Goal: Task Accomplishment & Management: Manage account settings

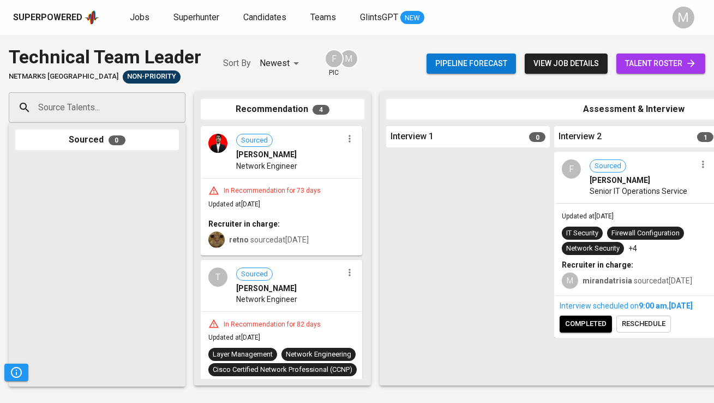
scroll to position [0, 246]
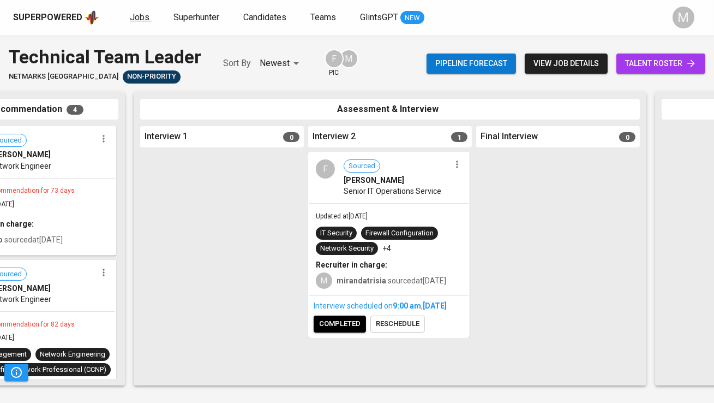
click at [137, 18] on span "Jobs" at bounding box center [140, 17] width 20 height 10
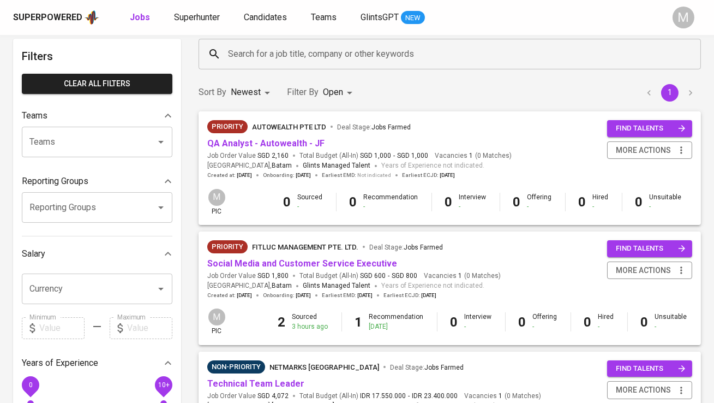
scroll to position [158, 0]
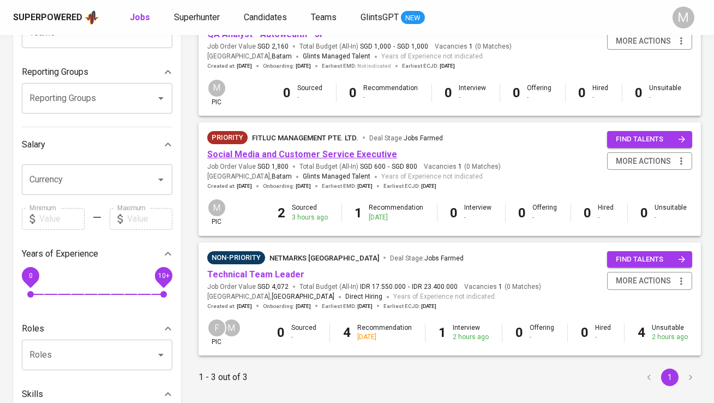
click at [294, 154] on link "Social Media and Customer Service Executive" at bounding box center [302, 154] width 190 height 10
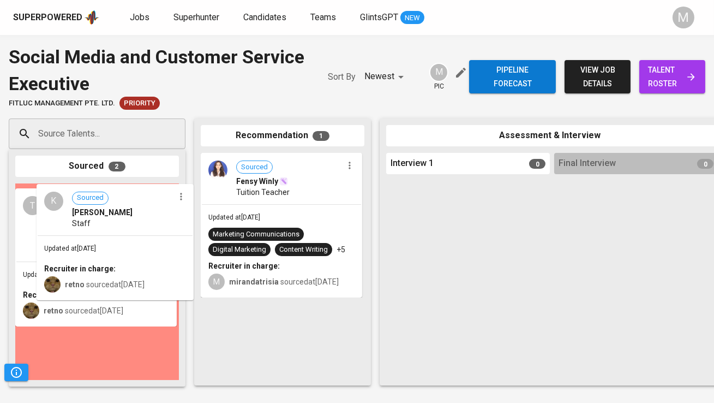
drag, startPoint x: 110, startPoint y: 252, endPoint x: 256, endPoint y: 252, distance: 145.7
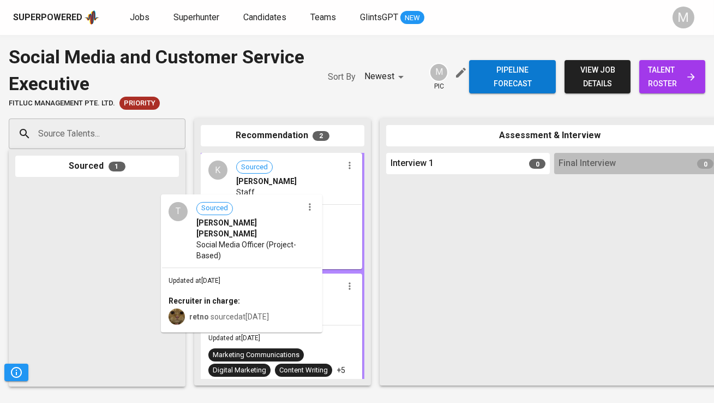
drag, startPoint x: 114, startPoint y: 240, endPoint x: 273, endPoint y: 253, distance: 159.3
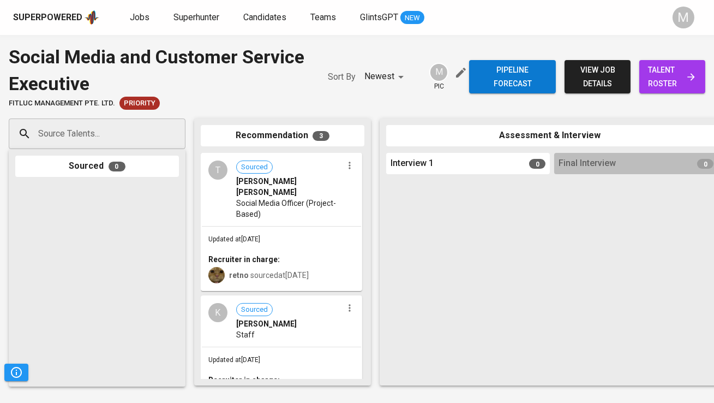
click at [682, 65] on span "talent roster" at bounding box center [672, 76] width 49 height 27
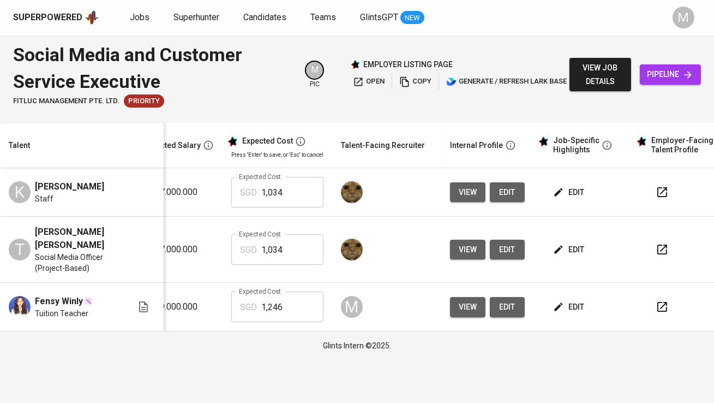
scroll to position [0, 219]
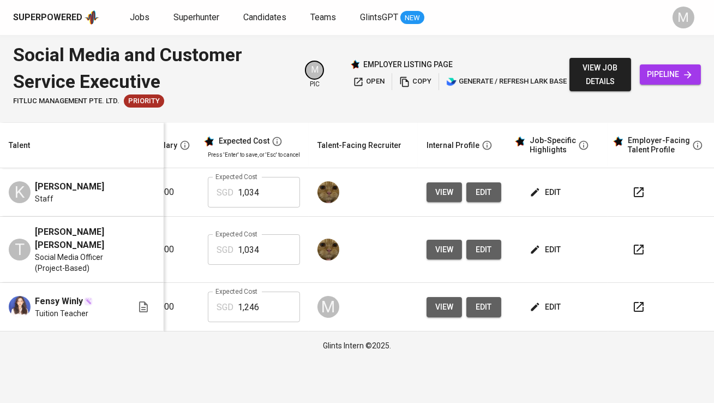
click at [640, 188] on icon "button" at bounding box center [639, 192] width 10 height 10
click at [637, 243] on icon "button" at bounding box center [639, 249] width 13 height 13
click at [535, 194] on icon "button" at bounding box center [535, 192] width 11 height 11
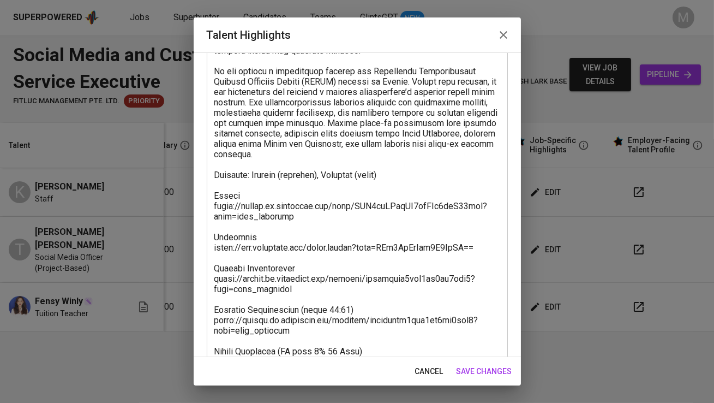
scroll to position [243, 0]
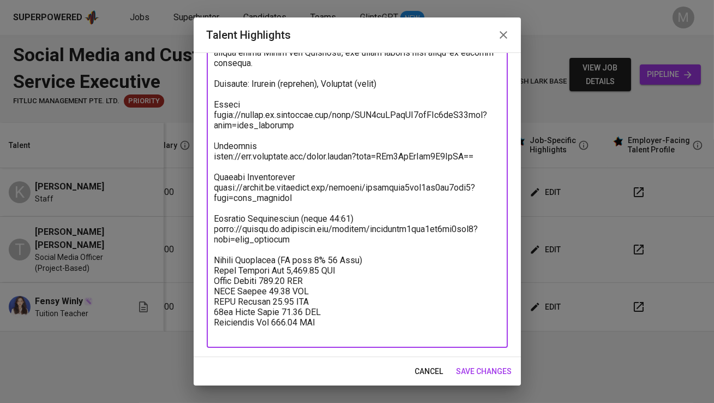
drag, startPoint x: 369, startPoint y: 270, endPoint x: 288, endPoint y: 271, distance: 81.3
click at [288, 271] on textarea at bounding box center [357, 110] width 286 height 456
type textarea "Kenny is currently working at Satya Jaya Electric, where he works as a staff me…"
click at [493, 370] on span "save changes" at bounding box center [485, 372] width 56 height 14
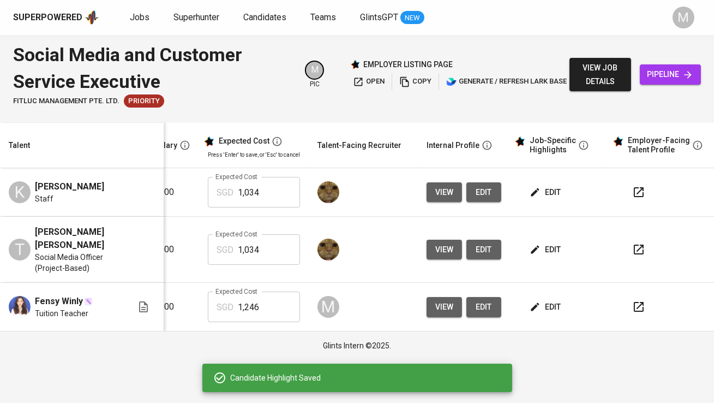
scroll to position [0, 227]
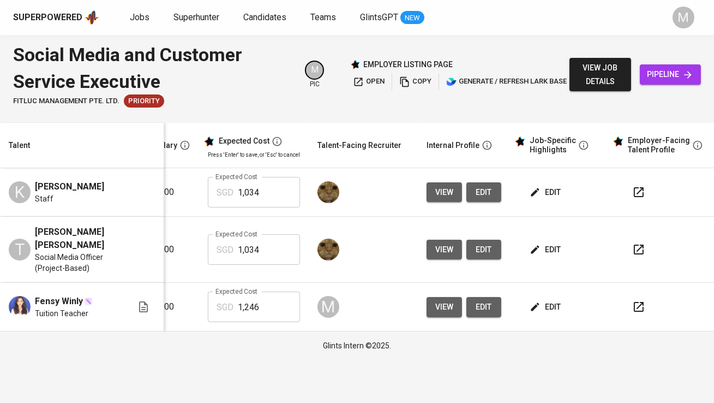
click at [542, 232] on td "edit" at bounding box center [559, 250] width 98 height 66
click at [542, 243] on span "edit" at bounding box center [546, 250] width 29 height 14
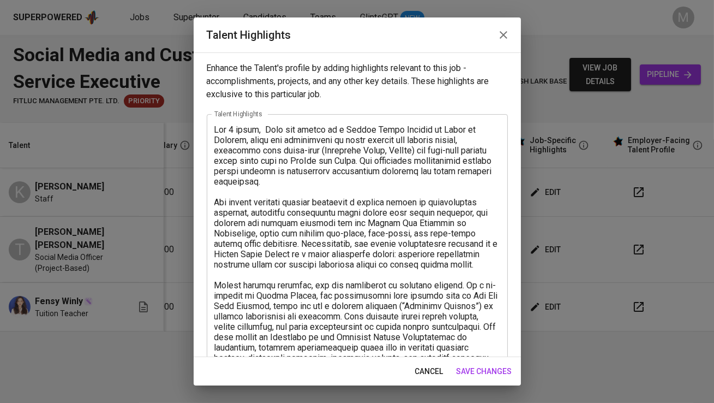
scroll to position [305, 0]
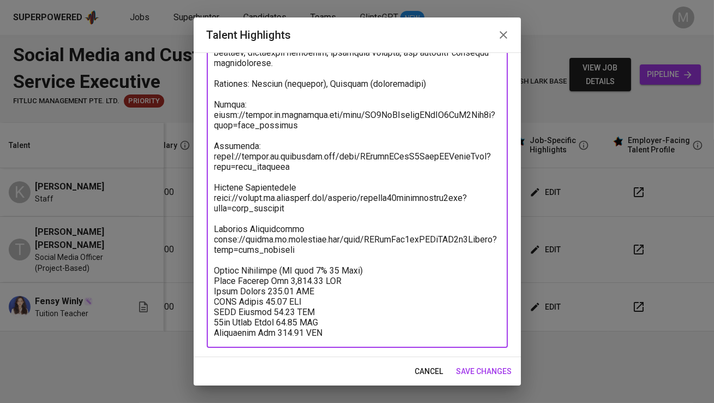
drag, startPoint x: 366, startPoint y: 272, endPoint x: 285, endPoint y: 271, distance: 80.8
click at [285, 271] on textarea at bounding box center [357, 78] width 286 height 518
type textarea "For 2 years, Theo she served as a Social Media Officer at House of Leaders, whe…"
click at [498, 371] on span "save changes" at bounding box center [485, 372] width 56 height 14
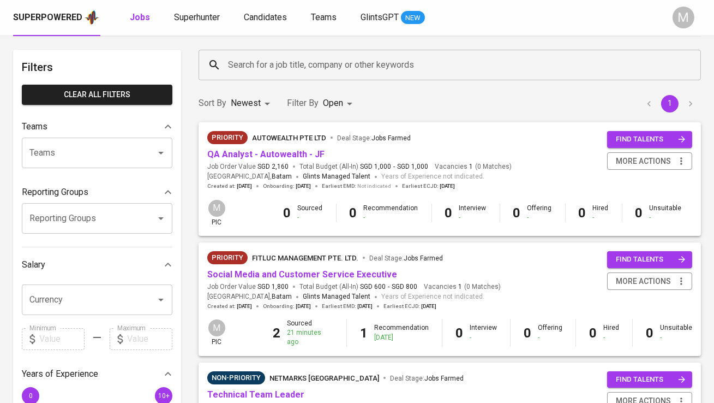
scroll to position [114, 0]
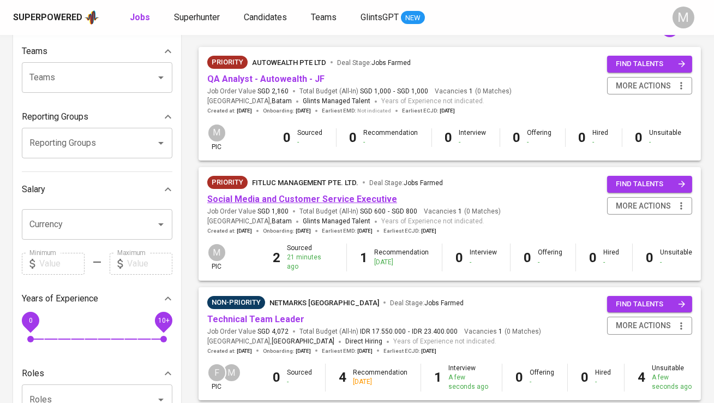
click at [343, 198] on link "Social Media and Customer Service Executive" at bounding box center [302, 199] width 190 height 10
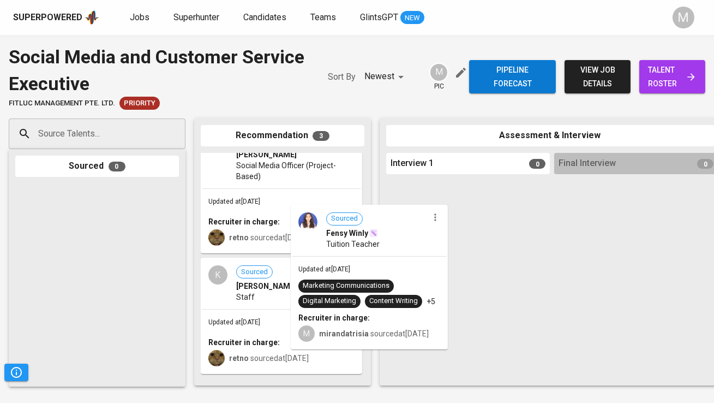
scroll to position [20, 0]
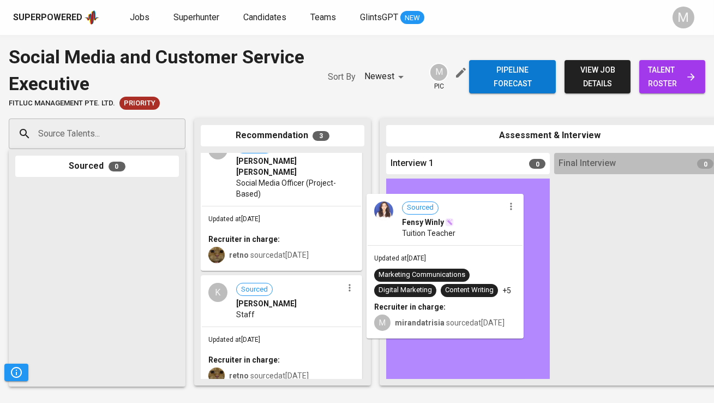
drag, startPoint x: 288, startPoint y: 292, endPoint x: 460, endPoint y: 255, distance: 175.8
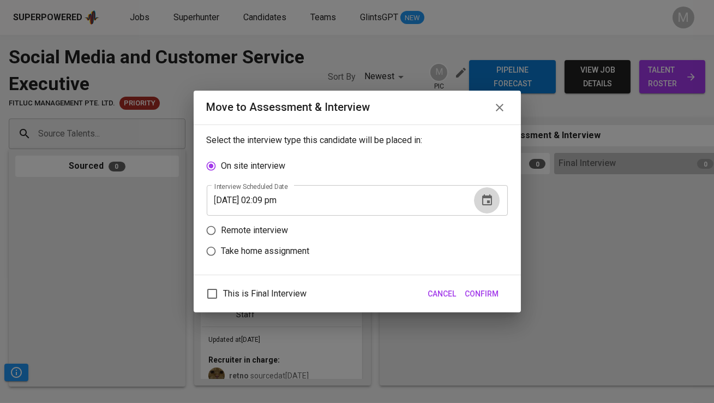
click at [488, 199] on icon "button" at bounding box center [487, 200] width 13 height 13
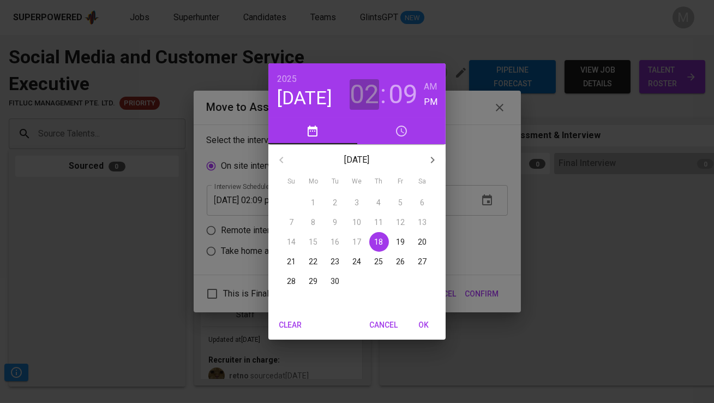
click at [364, 90] on h3 "02" at bounding box center [364, 94] width 29 height 31
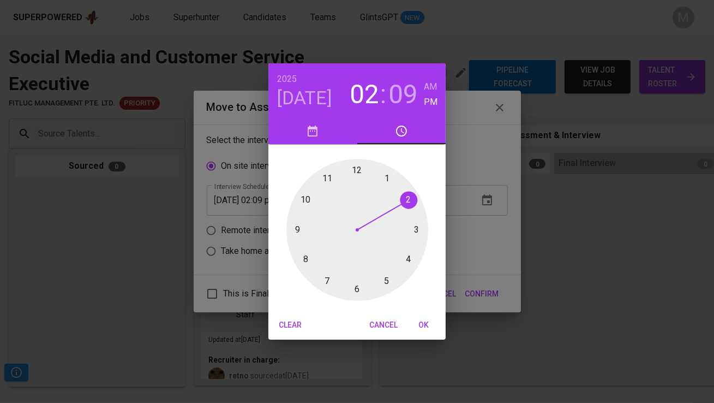
click at [388, 174] on div at bounding box center [358, 230] width 142 height 142
click at [410, 197] on div at bounding box center [358, 230] width 142 height 142
type input "09/18/2025 01:10 pm"
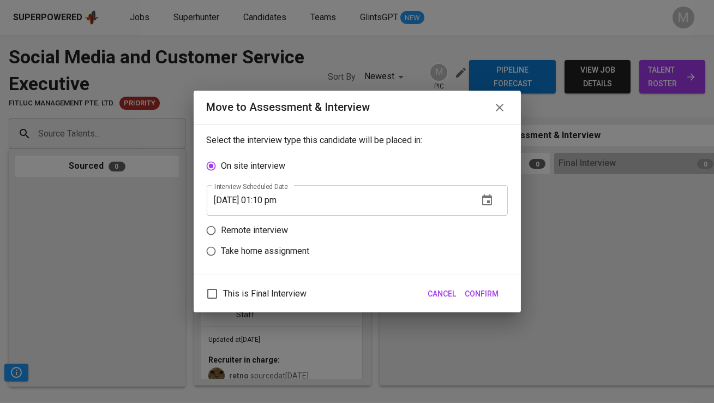
click at [483, 300] on span "Confirm" at bounding box center [483, 294] width 34 height 14
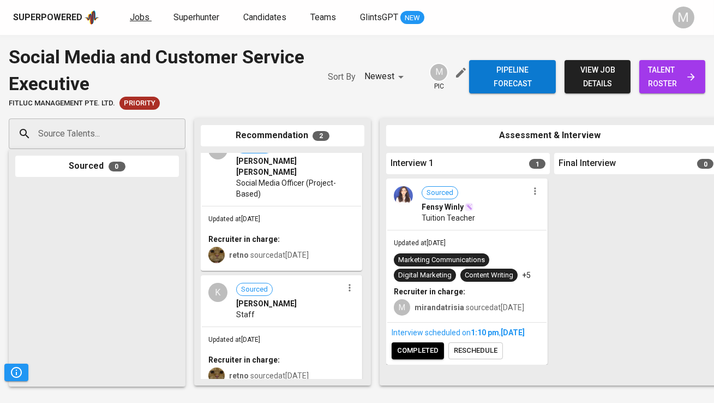
click at [144, 15] on span "Jobs" at bounding box center [140, 17] width 20 height 10
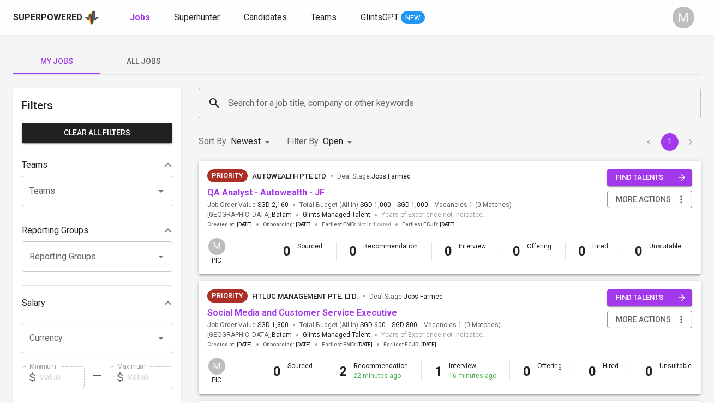
click at [277, 323] on span "SGD 1,800" at bounding box center [273, 324] width 31 height 9
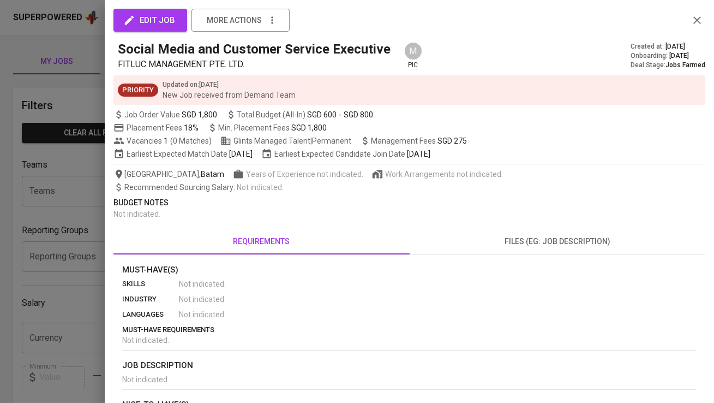
click at [2, 305] on div at bounding box center [357, 201] width 714 height 403
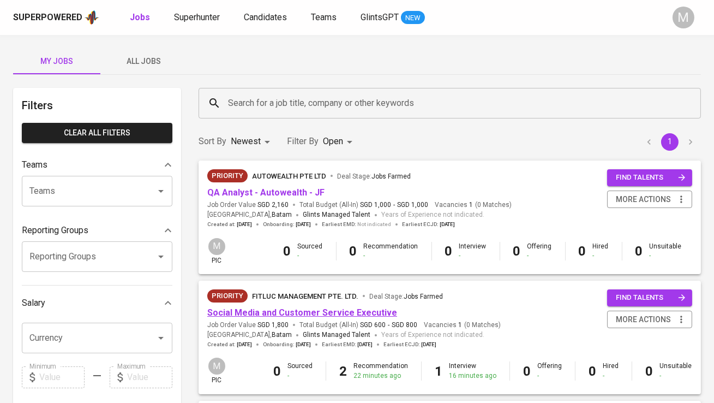
click at [271, 312] on link "Social Media and Customer Service Executive" at bounding box center [302, 312] width 190 height 10
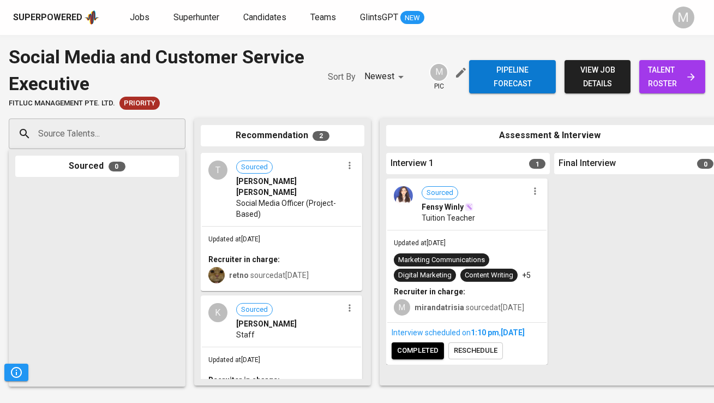
click at [412, 357] on span "completed" at bounding box center [417, 350] width 41 height 13
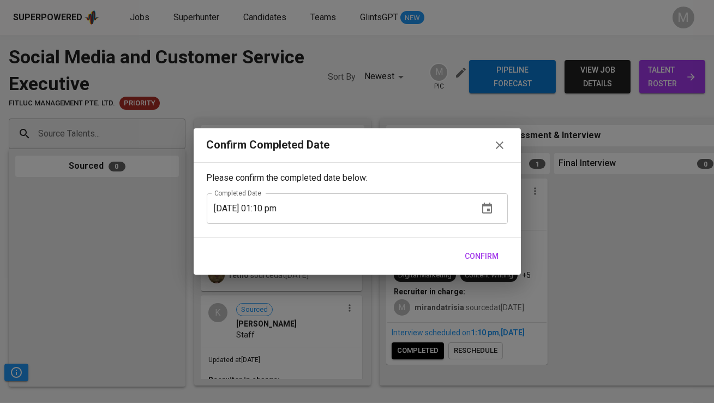
click at [490, 254] on span "Confirm" at bounding box center [483, 256] width 34 height 14
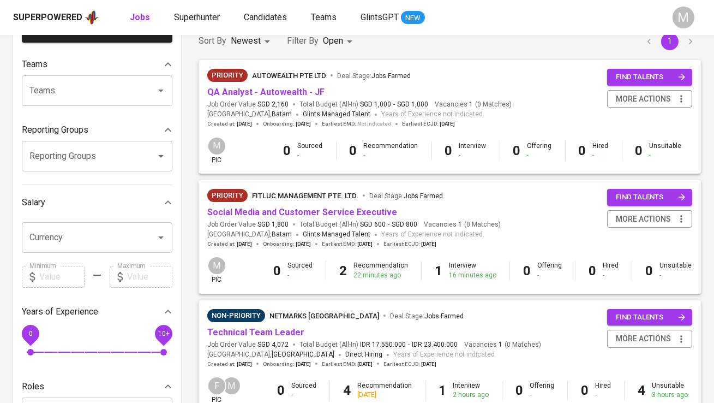
scroll to position [69, 0]
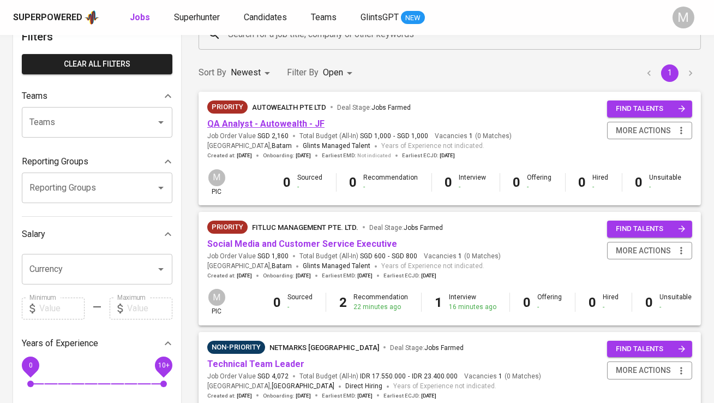
click at [292, 121] on link "QA Analyst - Autowealth - JF" at bounding box center [265, 123] width 117 height 10
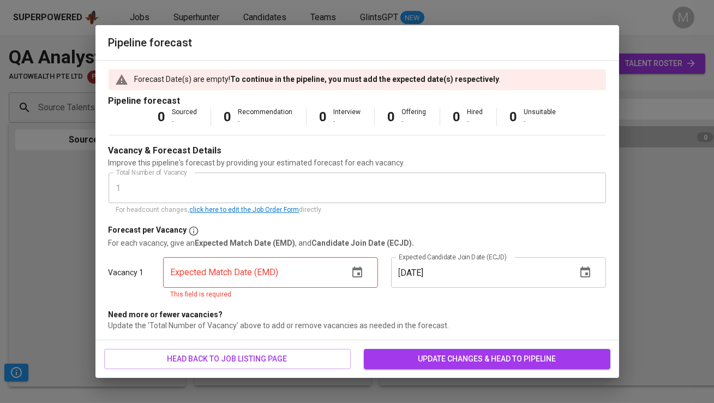
click at [366, 269] on button "button" at bounding box center [357, 272] width 26 height 26
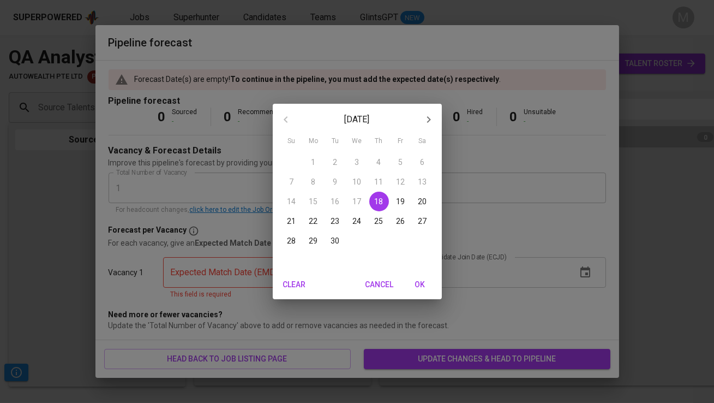
click at [335, 245] on p "30" at bounding box center [335, 240] width 9 height 11
type input "09/30/2025"
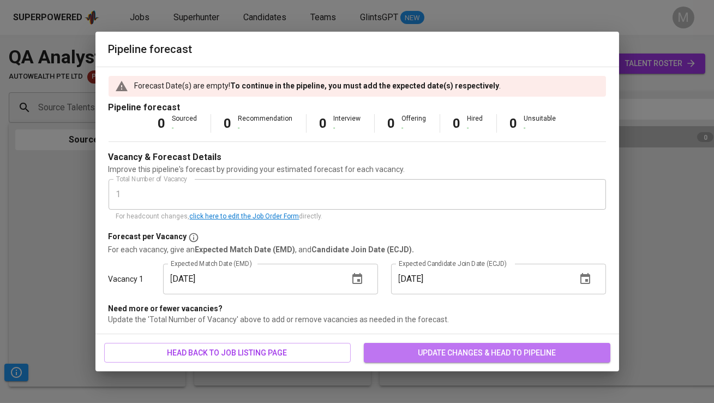
click at [509, 344] on button "update changes & head to pipeline" at bounding box center [487, 353] width 247 height 20
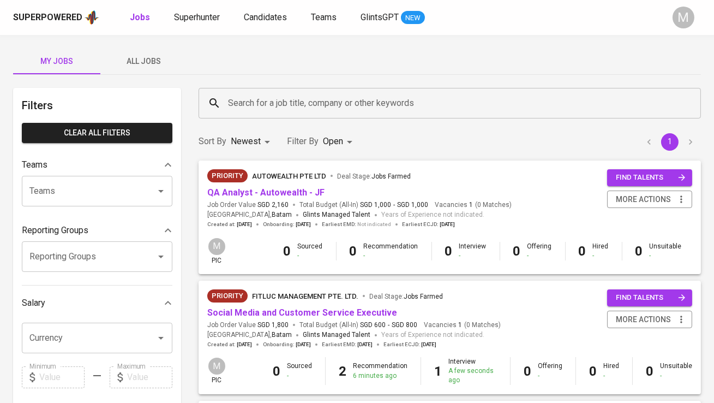
click at [161, 50] on button "All Jobs" at bounding box center [143, 61] width 87 height 26
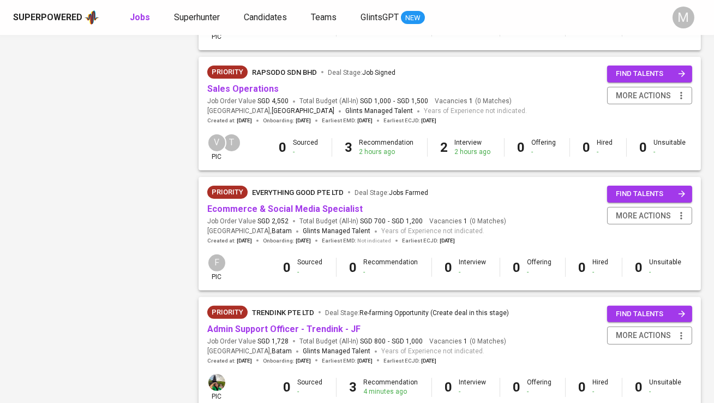
scroll to position [751, 0]
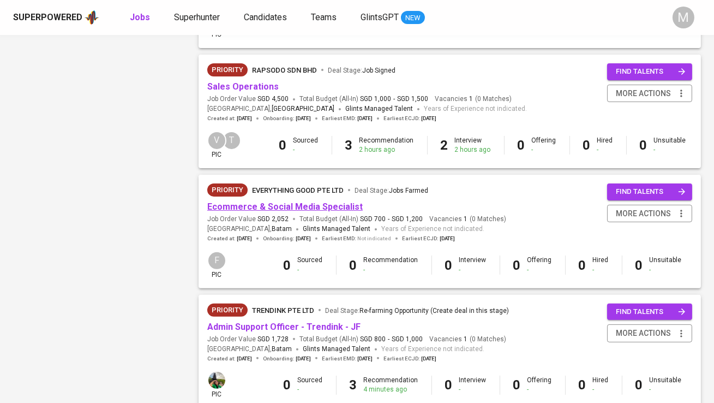
click at [316, 201] on link "Ecommerce & Social Media Specialist" at bounding box center [285, 206] width 156 height 10
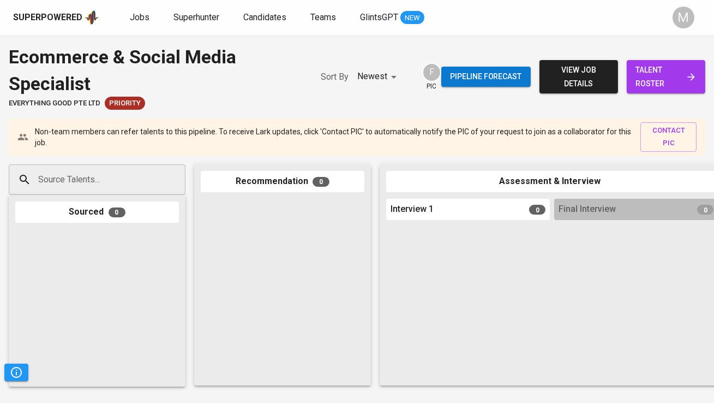
click at [668, 84] on span "talent roster" at bounding box center [666, 76] width 61 height 27
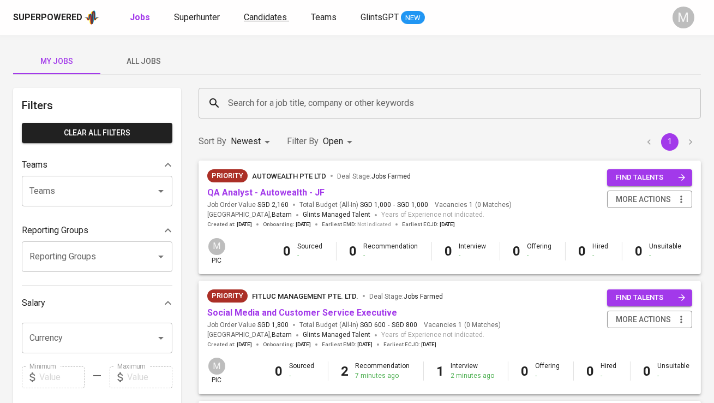
click at [270, 20] on span "Candidates" at bounding box center [265, 17] width 43 height 10
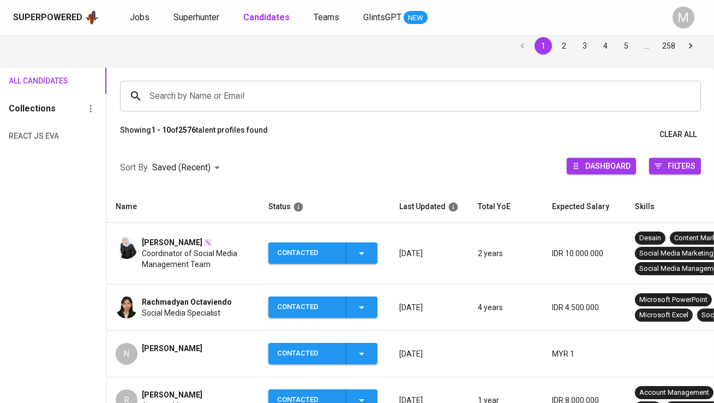
scroll to position [47, 0]
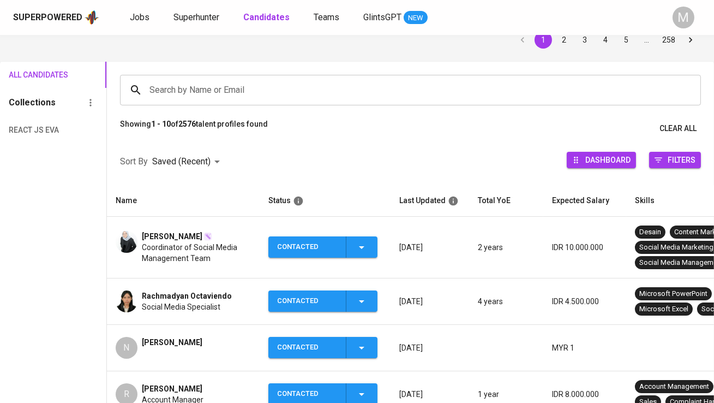
click at [302, 252] on div "Contacted" at bounding box center [307, 246] width 60 height 21
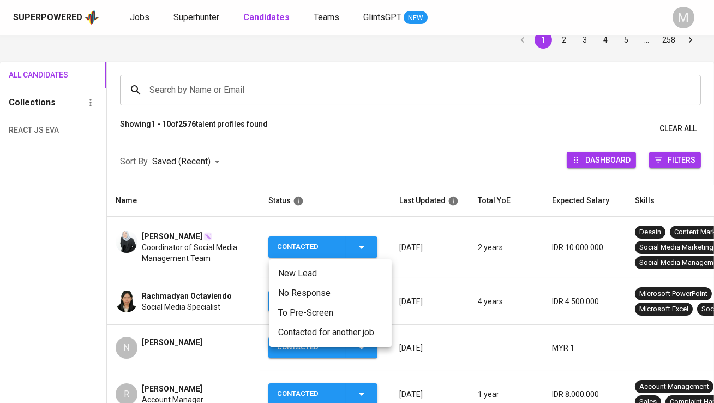
click at [316, 328] on li "Contacted for another job" at bounding box center [331, 333] width 122 height 20
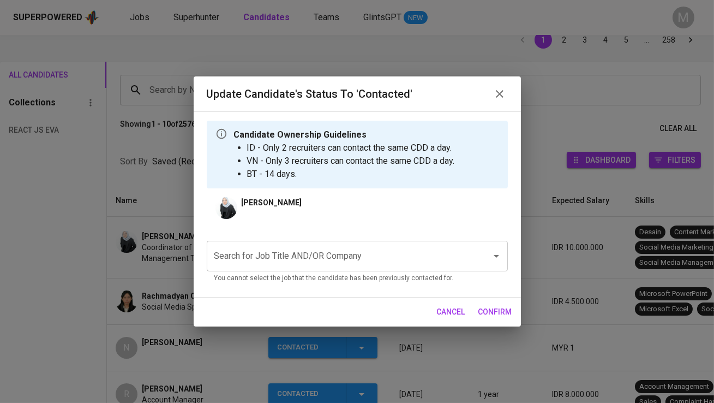
click at [271, 263] on input "Search for Job Title AND/OR Company" at bounding box center [342, 256] width 261 height 21
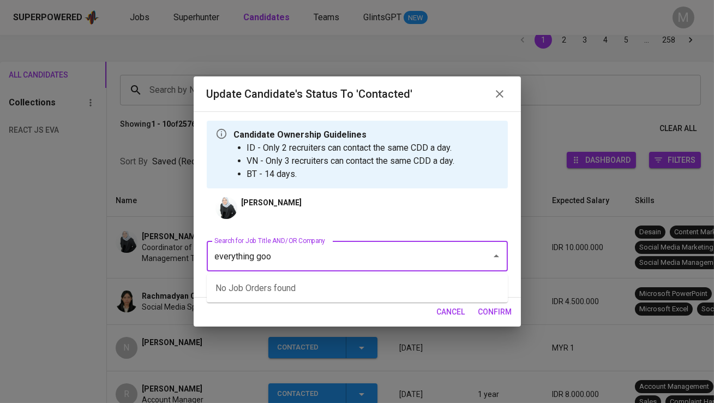
type input "everything good"
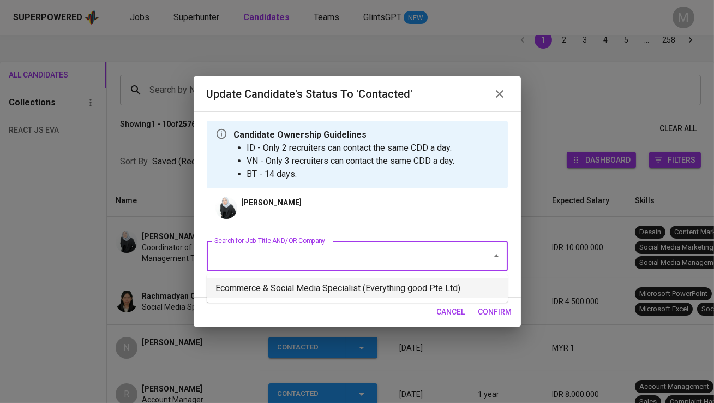
click at [316, 293] on li "Ecommerce & Social Media Specialist (Everything good Pte Ltd)" at bounding box center [357, 288] width 301 height 20
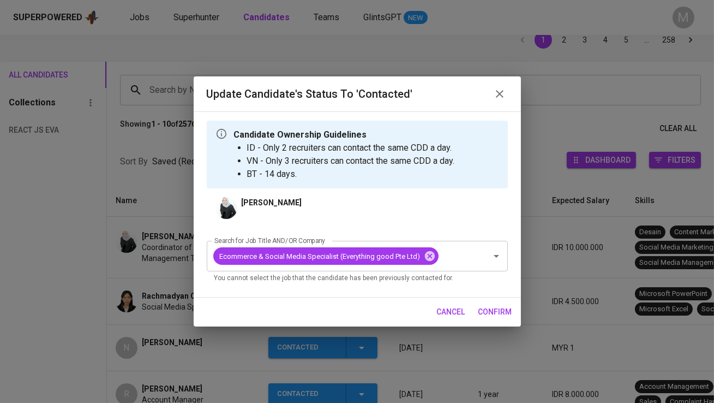
click at [499, 311] on span "confirm" at bounding box center [496, 312] width 34 height 14
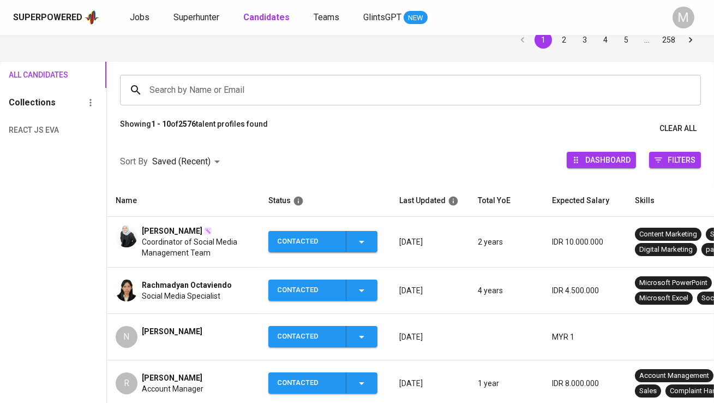
click at [181, 234] on span "Brigitha Jannah" at bounding box center [172, 230] width 61 height 11
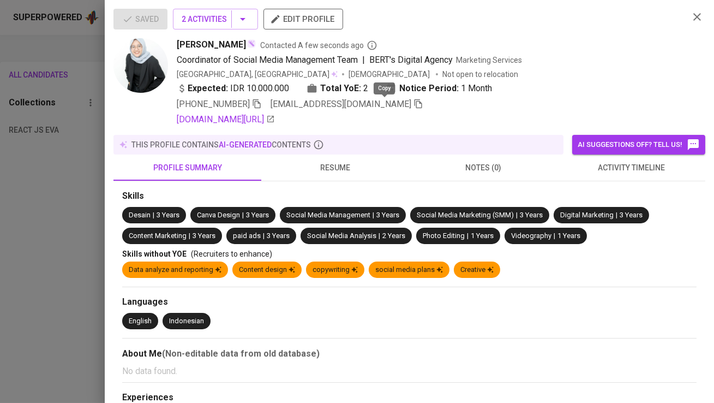
click at [414, 103] on icon "button" at bounding box center [419, 104] width 10 height 10
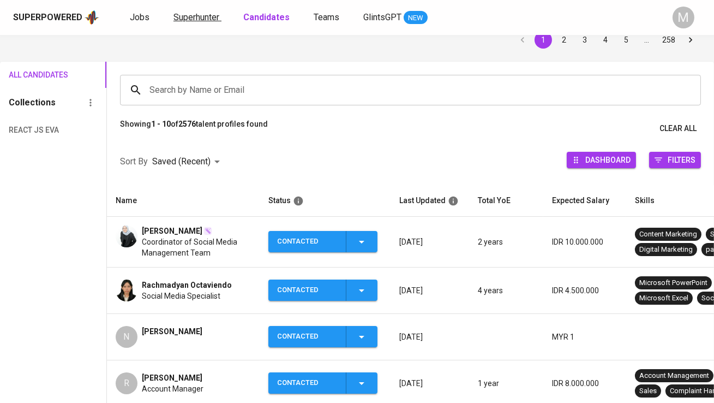
click at [186, 12] on span "Superhunter" at bounding box center [197, 17] width 46 height 10
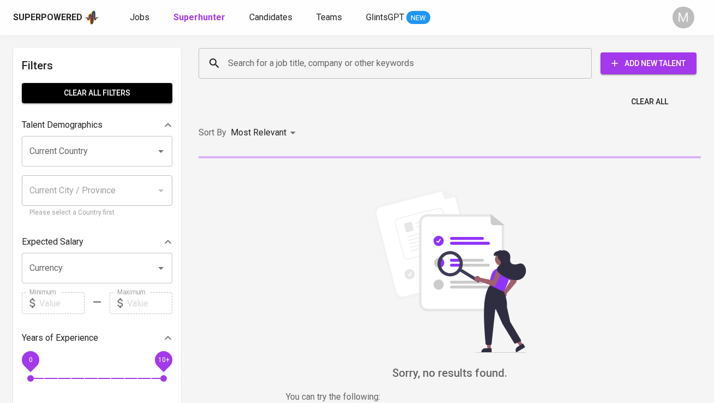
click at [243, 63] on input "Search for a job title, company or other keywords" at bounding box center [397, 63] width 345 height 21
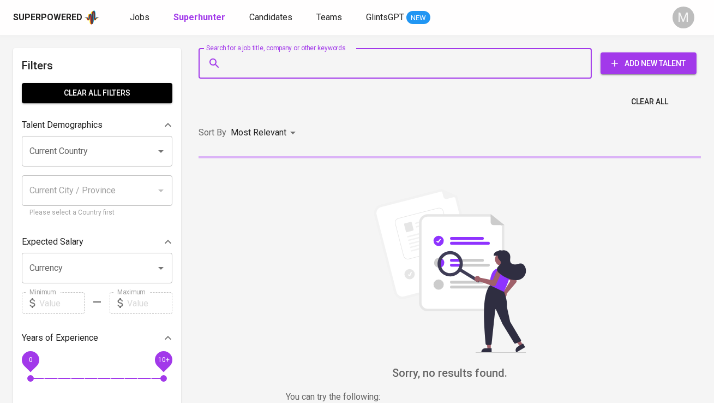
paste input "brigithajannah@gmail.com"
type input "brigithajannah@gmail.com"
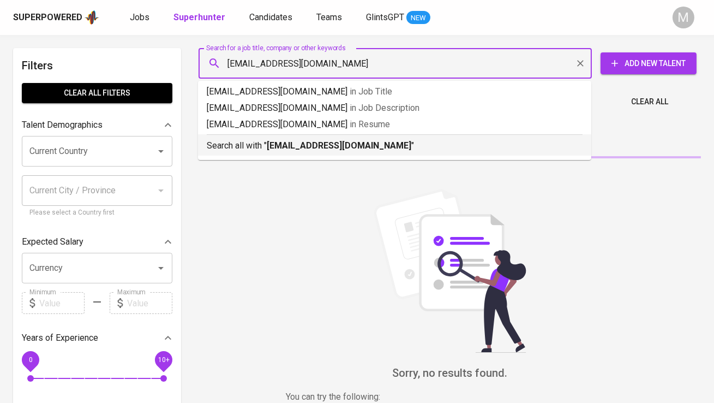
click at [270, 140] on b "brigithajannah@gmail.com" at bounding box center [339, 145] width 145 height 10
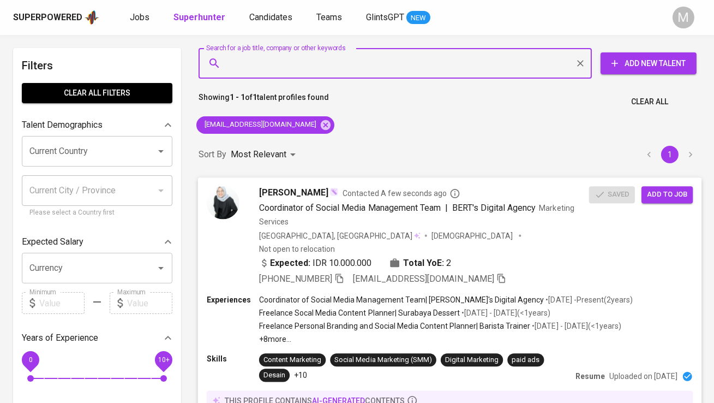
click at [665, 194] on span "Add to job" at bounding box center [667, 194] width 40 height 13
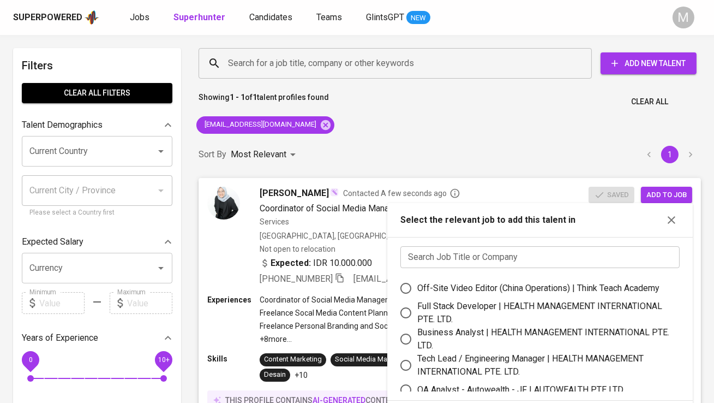
click at [473, 249] on input "text" at bounding box center [540, 257] width 279 height 22
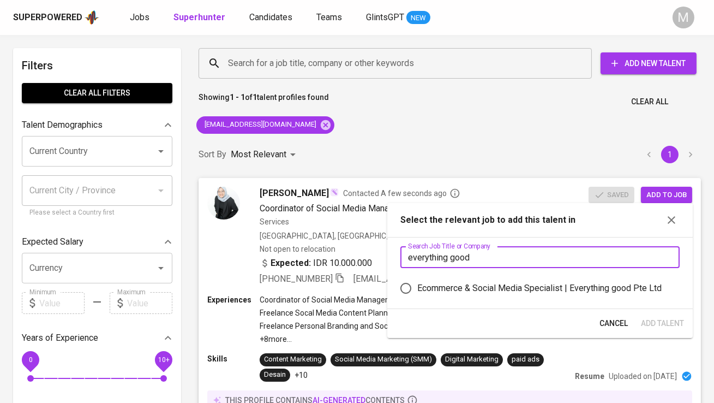
type input "everything good"
click at [483, 285] on div "Ecommerce & Social Media Specialist | Everything good Pte Ltd" at bounding box center [539, 288] width 244 height 13
click at [417, 285] on input "Ecommerce & Social Media Specialist | Everything good Pte Ltd" at bounding box center [406, 288] width 23 height 23
radio input "true"
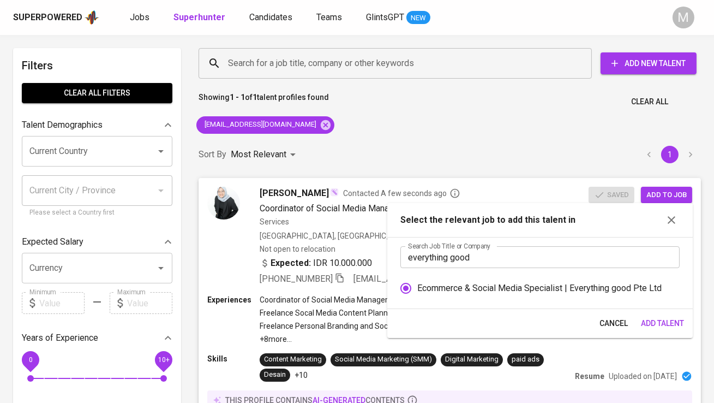
click at [673, 317] on span "Add Talent" at bounding box center [662, 324] width 43 height 14
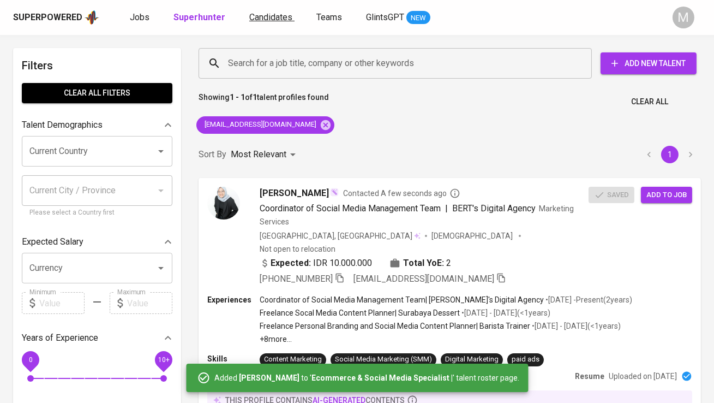
click at [265, 18] on span "Candidates" at bounding box center [270, 17] width 43 height 10
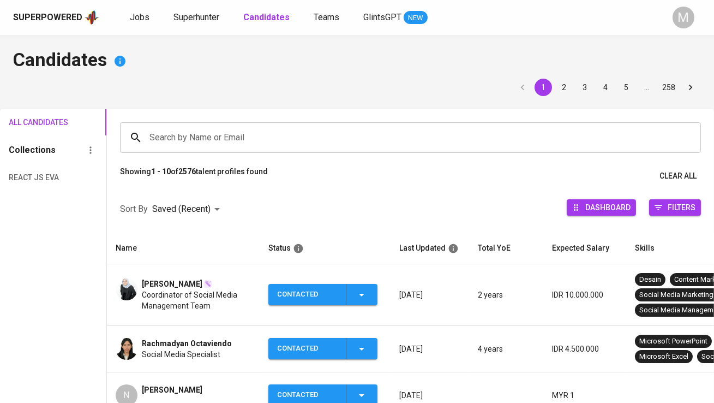
click at [244, 128] on input "Search by Name or Email" at bounding box center [413, 137] width 533 height 21
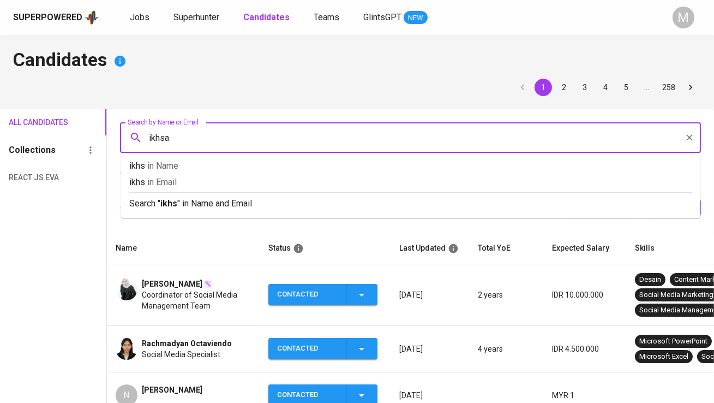
type input "ikhsan"
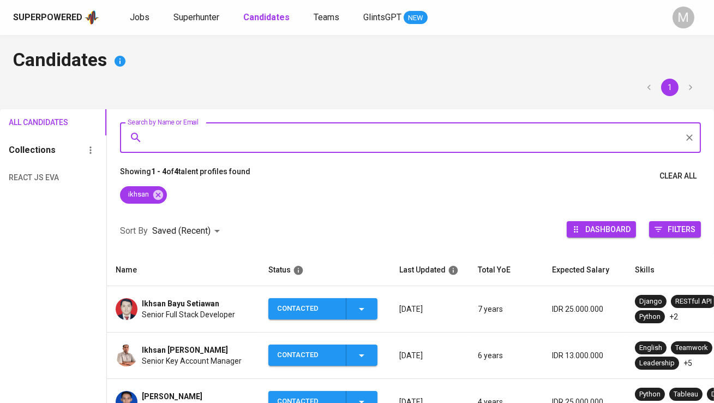
scroll to position [23, 0]
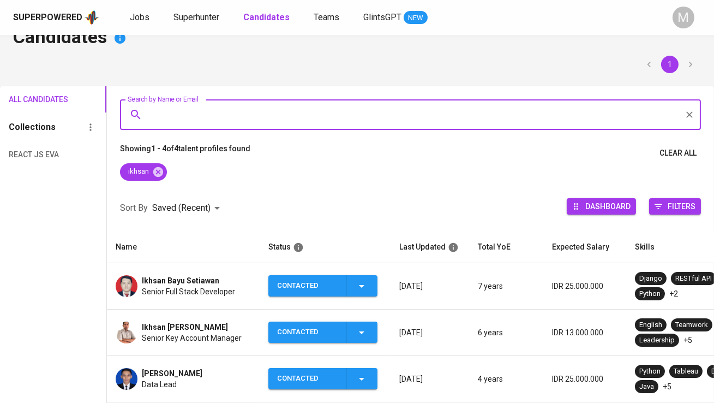
click at [206, 279] on span "Ikhsan Bayu Setiawan" at bounding box center [180, 280] width 77 height 11
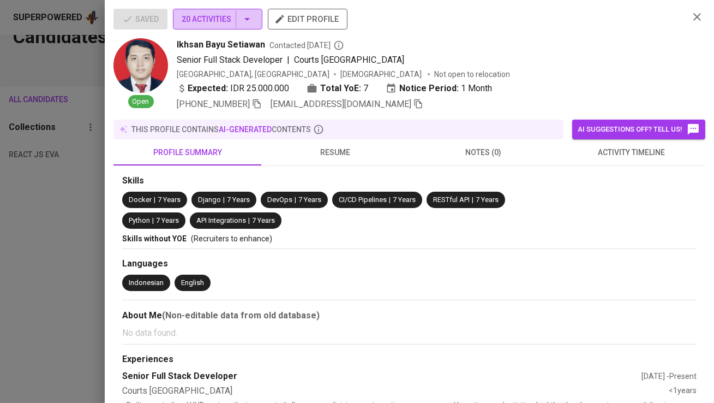
click at [223, 15] on span "20 Activities" at bounding box center [218, 20] width 72 height 14
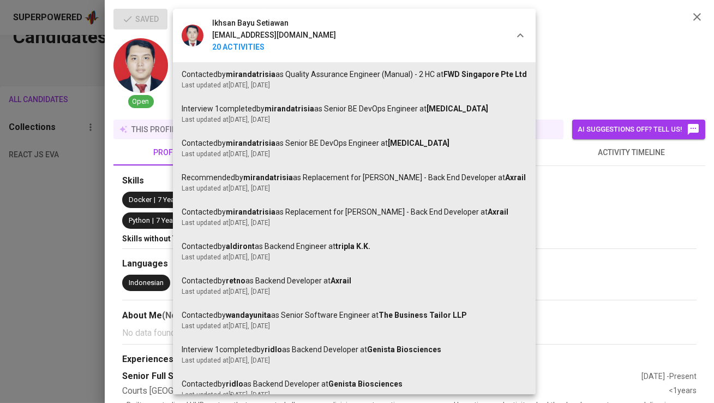
click at [223, 15] on div "Ikhsan Bayu Setiawan ikhsanbayu.uplink@gmail.com 20 Activities" at bounding box center [259, 35] width 172 height 53
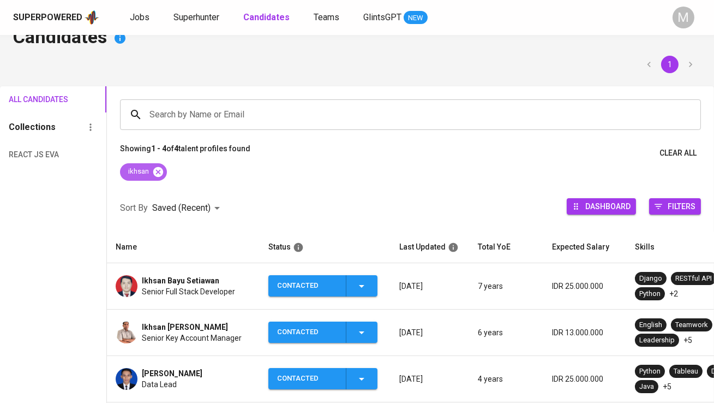
click at [162, 172] on icon at bounding box center [158, 171] width 10 height 10
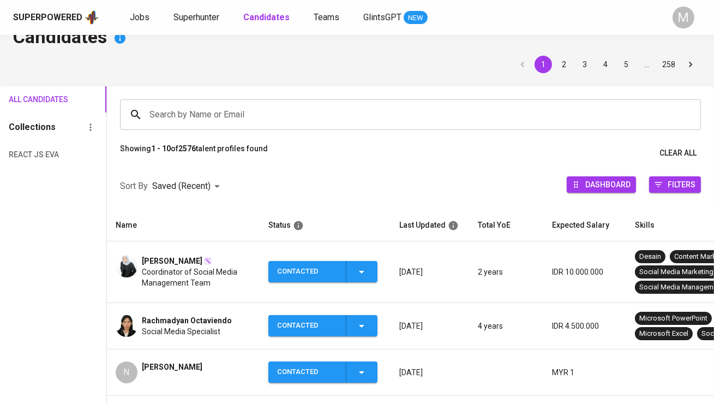
click at [183, 126] on div "Search by Name or Email" at bounding box center [410, 114] width 581 height 31
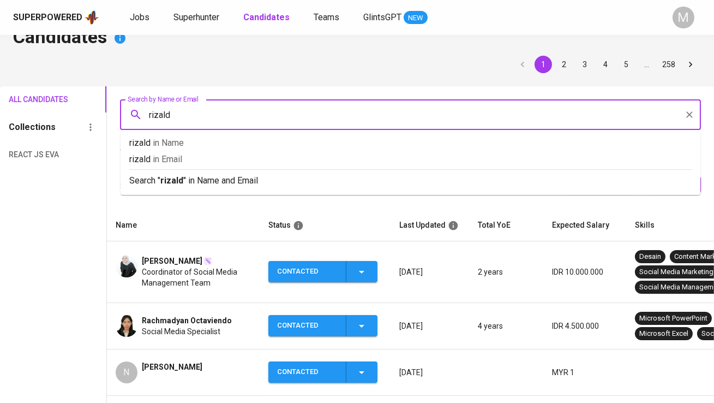
type input "rizaldy"
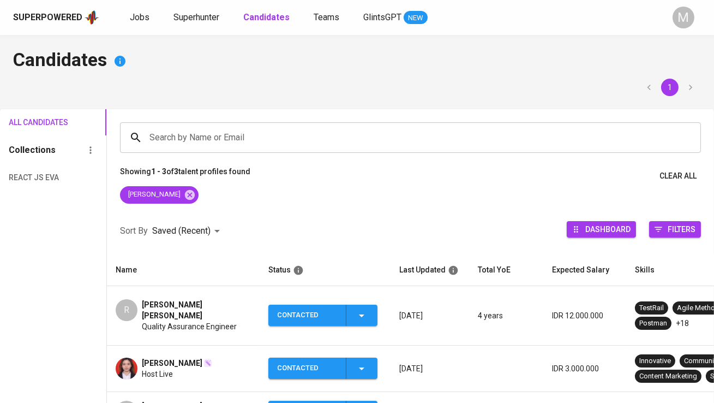
click at [169, 305] on span "Rizaldy Ilham Akbar" at bounding box center [196, 310] width 109 height 22
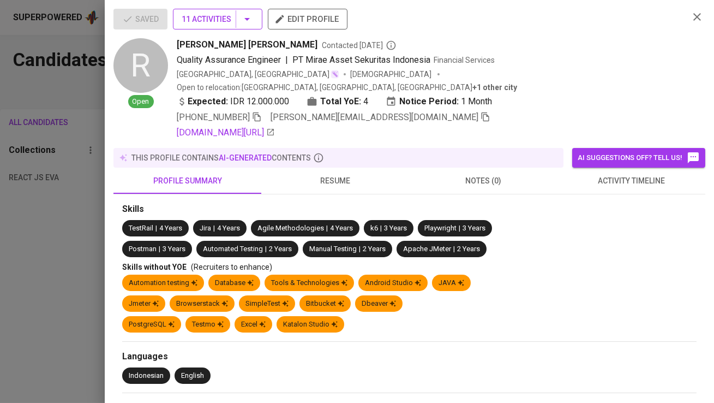
click at [208, 19] on span "11 Activities" at bounding box center [218, 20] width 72 height 14
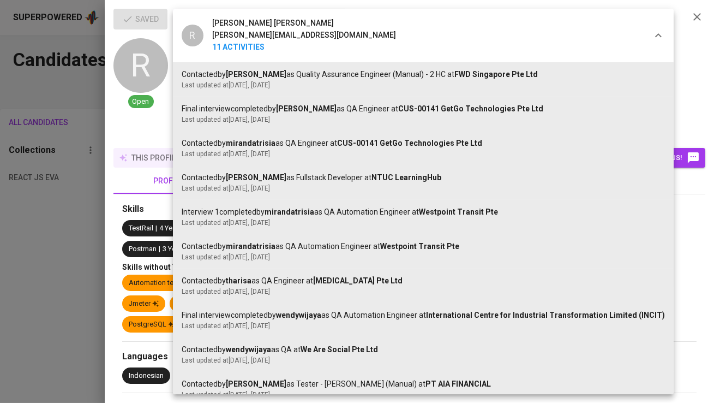
click at [21, 324] on div at bounding box center [357, 201] width 714 height 403
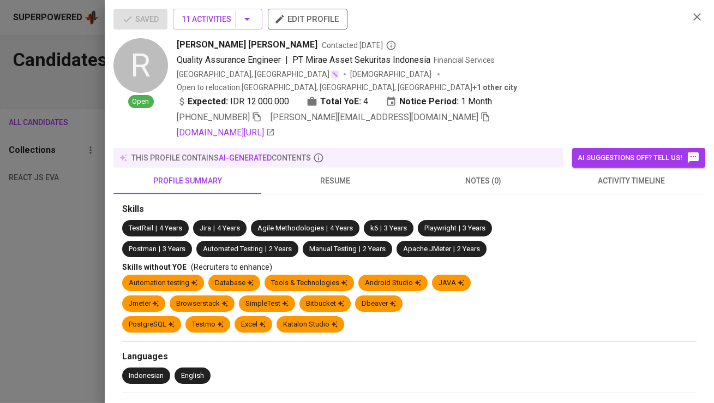
click at [18, 300] on div at bounding box center [357, 201] width 714 height 403
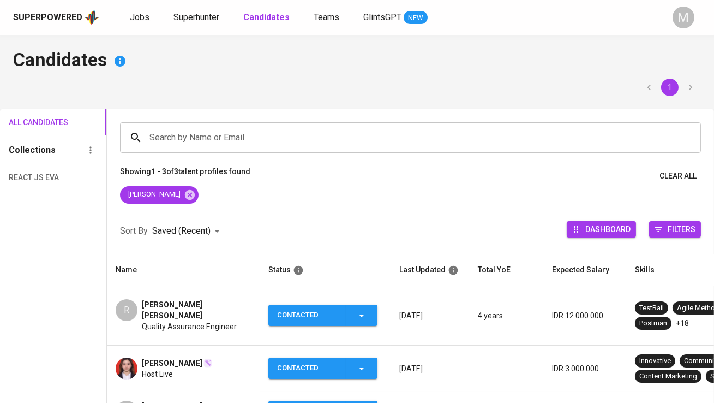
click at [141, 19] on span "Jobs" at bounding box center [140, 17] width 20 height 10
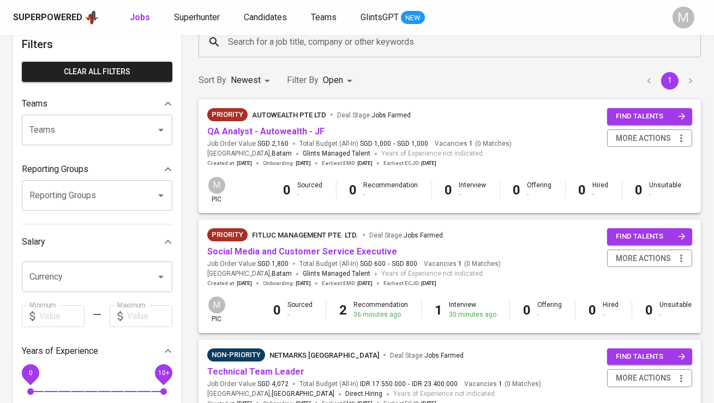
scroll to position [72, 0]
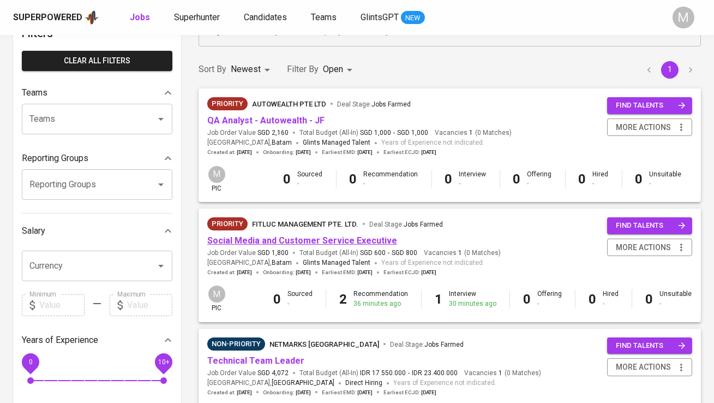
click at [307, 240] on link "Social Media and Customer Service Executive" at bounding box center [302, 240] width 190 height 10
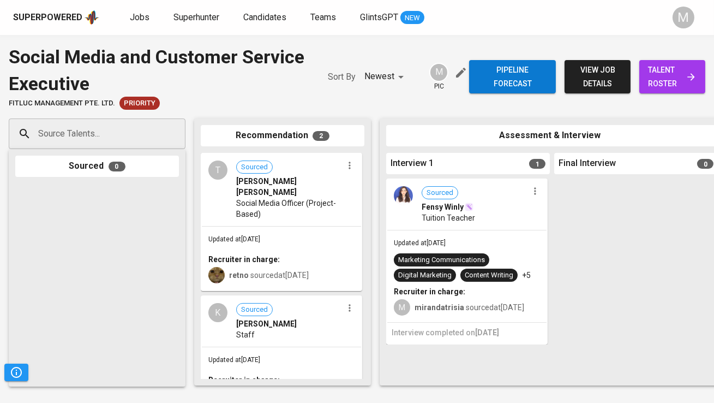
click at [654, 73] on span "talent roster" at bounding box center [672, 76] width 49 height 27
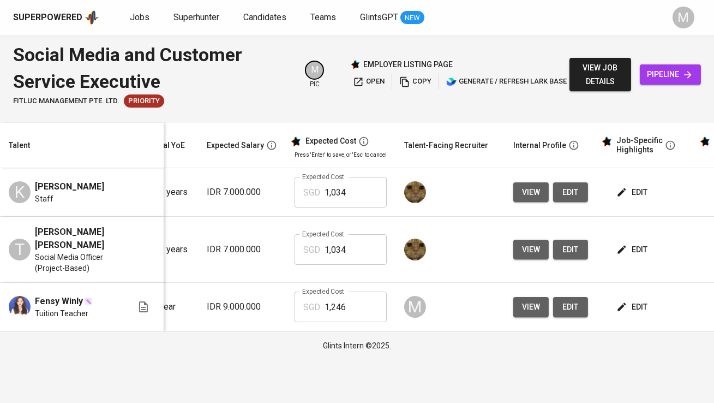
scroll to position [0, 196]
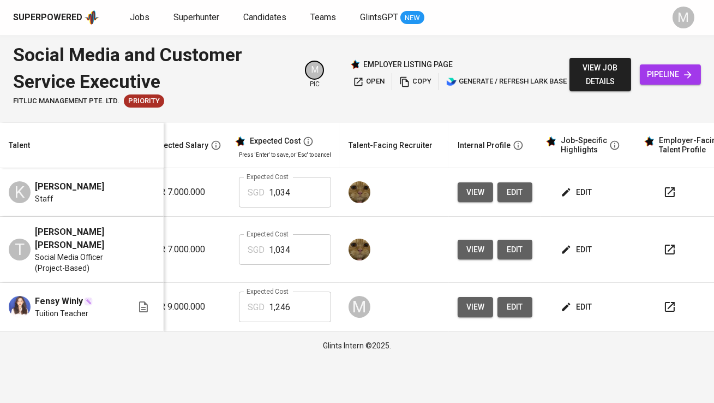
click at [664, 192] on icon "button" at bounding box center [670, 192] width 13 height 13
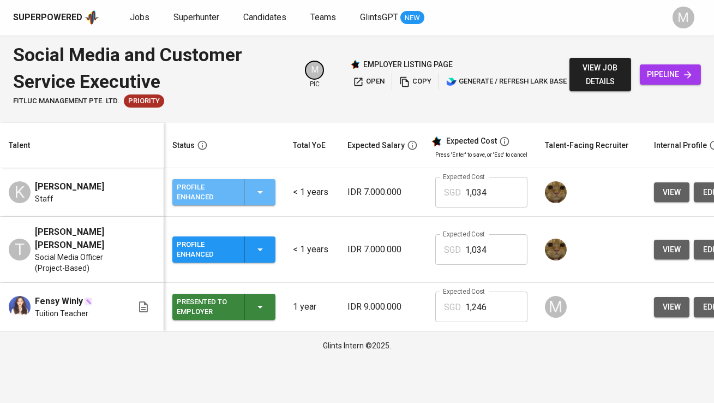
click at [216, 182] on div "Profile Enhanced" at bounding box center [206, 192] width 59 height 24
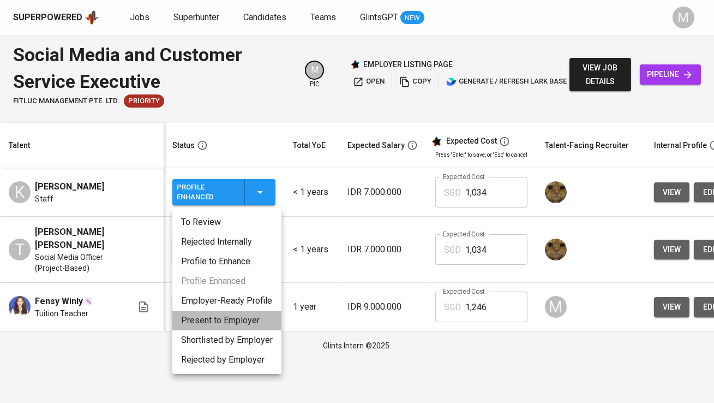
click at [216, 319] on li "Present to Employer" at bounding box center [226, 321] width 109 height 20
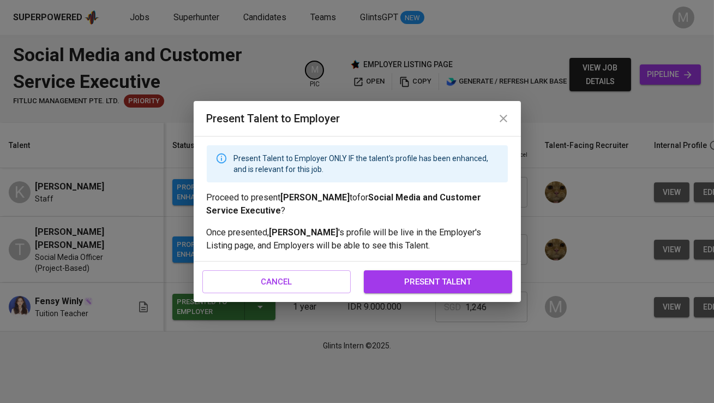
click at [407, 283] on span "present talent" at bounding box center [438, 282] width 124 height 14
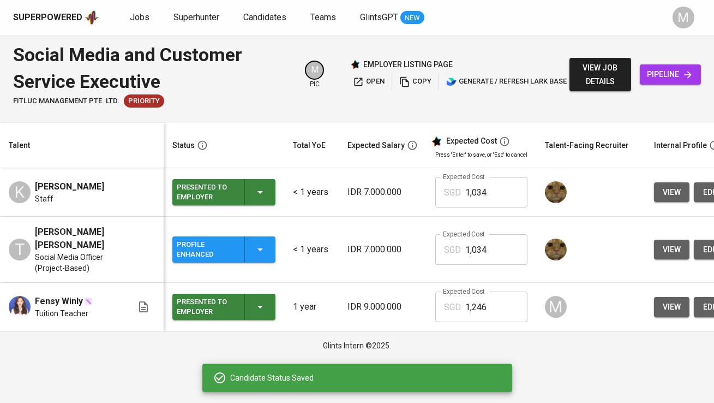
click at [237, 238] on div "Profile Enhanced" at bounding box center [224, 249] width 94 height 26
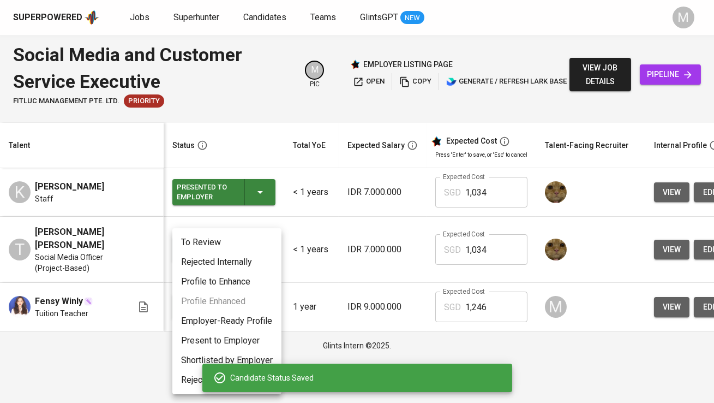
click at [247, 342] on li "Present to Employer" at bounding box center [226, 341] width 109 height 20
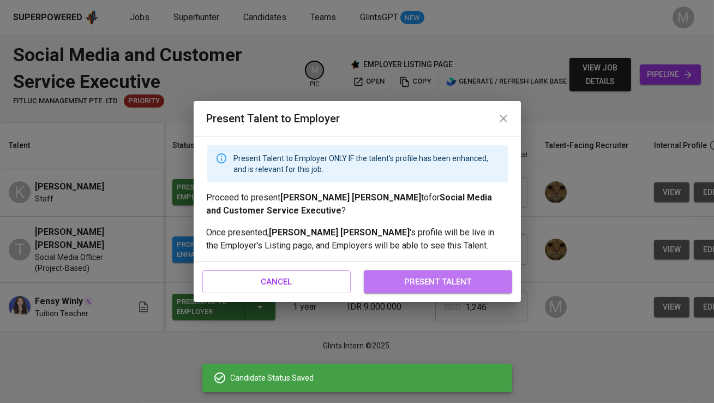
click at [467, 284] on span "present talent" at bounding box center [438, 282] width 124 height 14
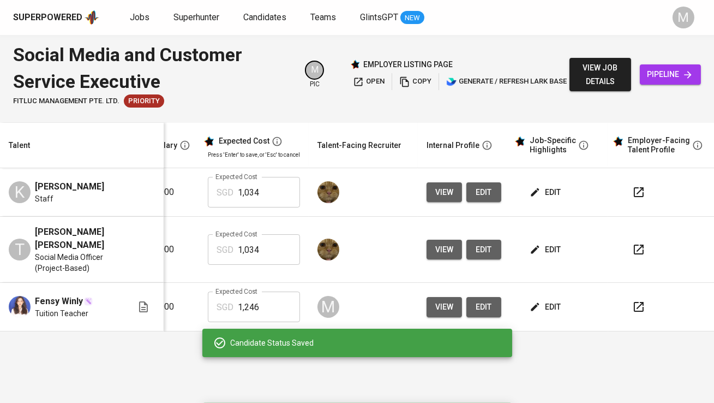
scroll to position [0, 227]
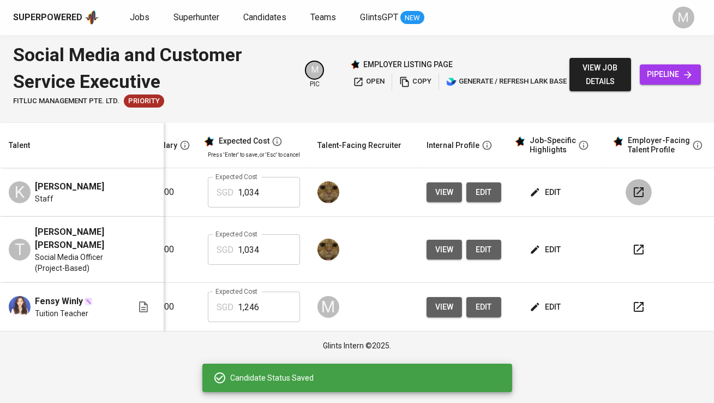
click at [635, 190] on icon "button" at bounding box center [639, 192] width 13 height 13
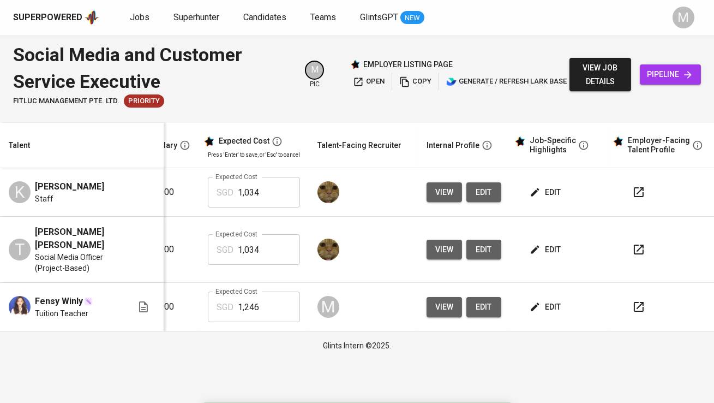
click at [636, 243] on icon "button" at bounding box center [639, 249] width 13 height 13
click at [402, 82] on icon "button" at bounding box center [404, 81] width 11 height 11
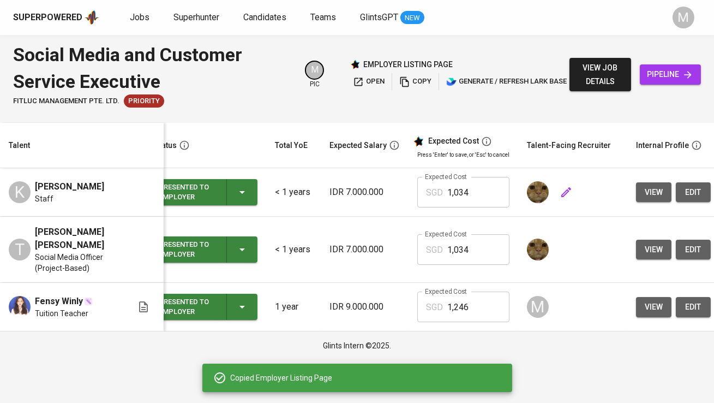
scroll to position [0, 0]
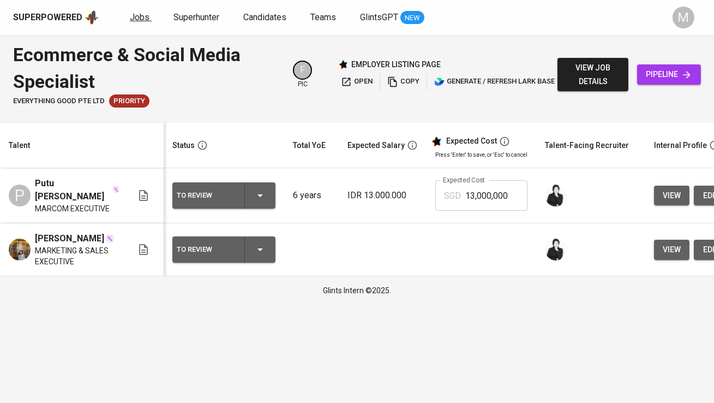
click at [144, 16] on span "Jobs" at bounding box center [140, 17] width 20 height 10
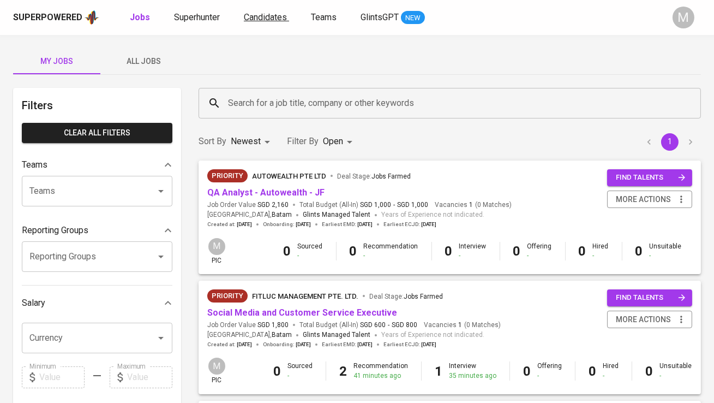
click at [253, 15] on span "Candidates" at bounding box center [265, 17] width 43 height 10
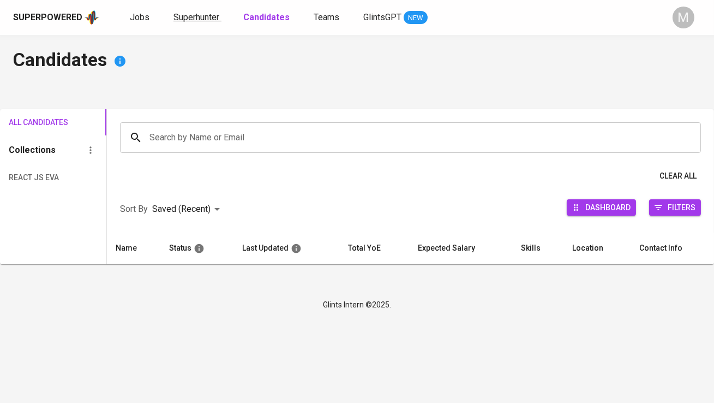
click at [196, 20] on span "Superhunter" at bounding box center [197, 17] width 46 height 10
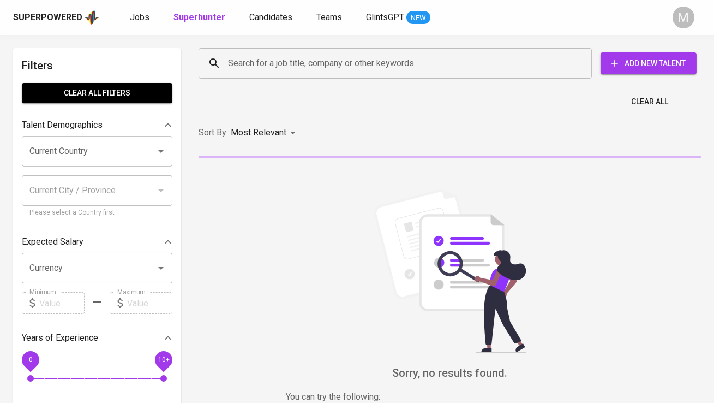
click at [246, 76] on div "Search for a job title, company or other keywords" at bounding box center [395, 63] width 393 height 31
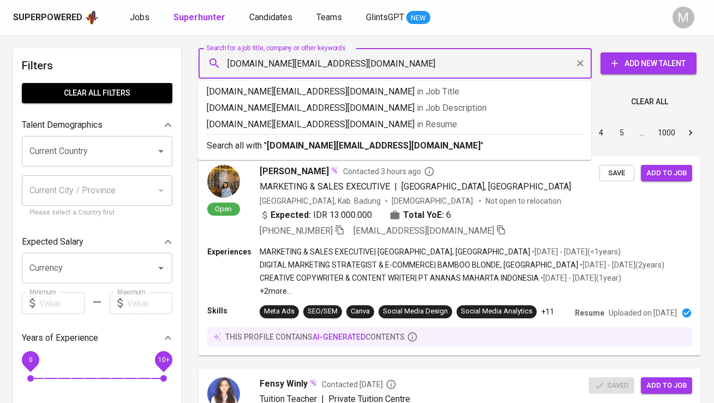
type input "[DOMAIN_NAME][EMAIL_ADDRESS][DOMAIN_NAME]"
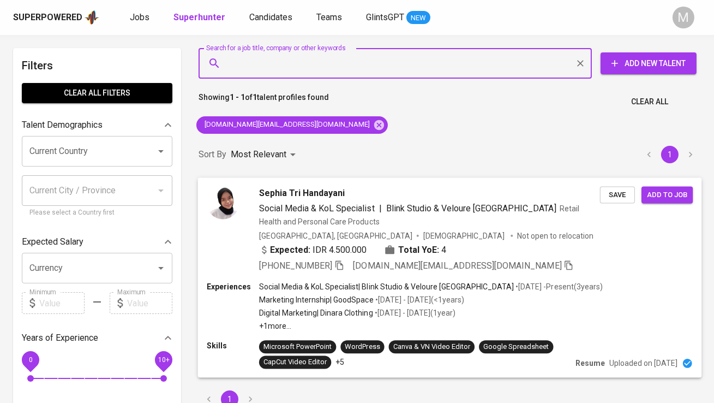
click at [229, 198] on img at bounding box center [223, 202] width 33 height 33
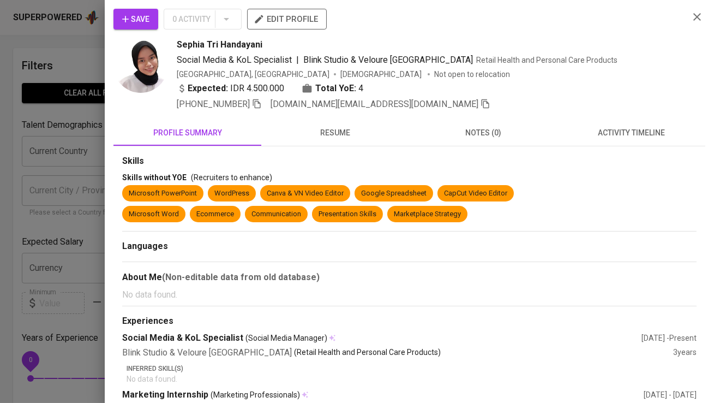
click at [136, 19] on span "Save" at bounding box center [135, 20] width 27 height 14
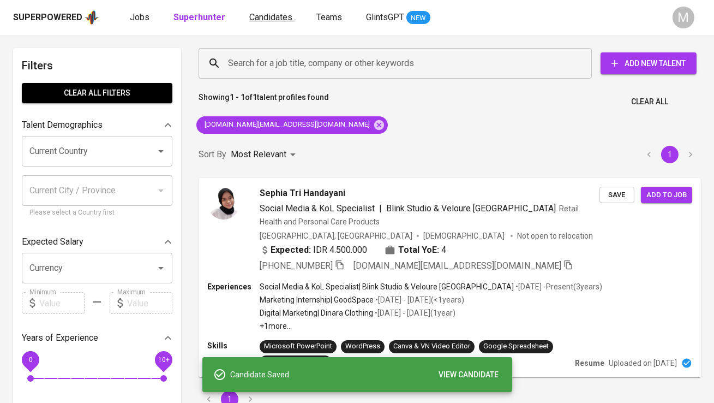
click at [270, 16] on span "Candidates" at bounding box center [270, 17] width 43 height 10
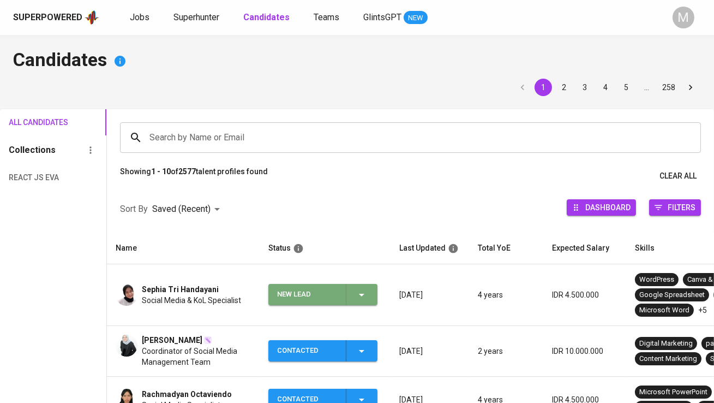
click at [288, 291] on div "New Lead" at bounding box center [307, 294] width 60 height 21
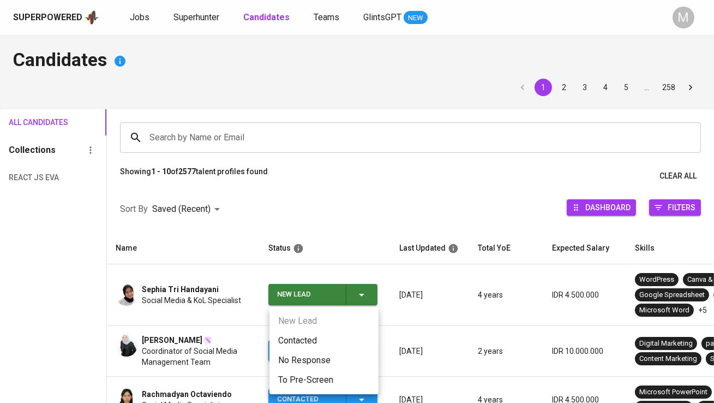
click at [295, 338] on li "Contacted" at bounding box center [324, 341] width 109 height 20
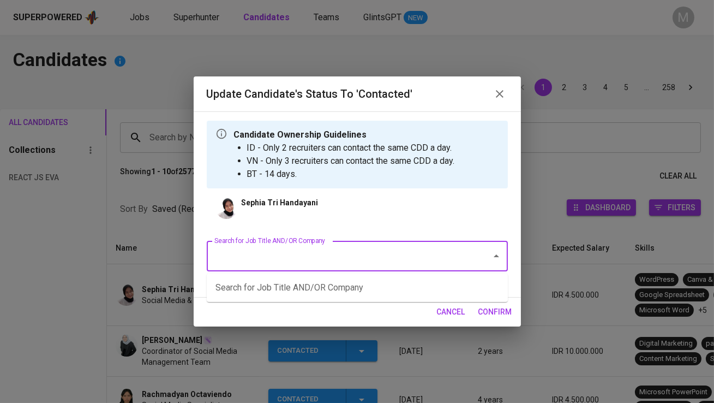
click at [260, 254] on input "Search for Job Title AND/OR Company" at bounding box center [342, 256] width 261 height 21
type input "everything good"
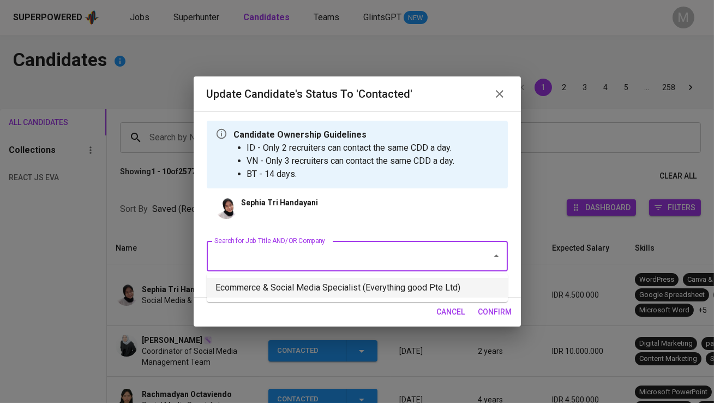
click at [329, 285] on li "Ecommerce & Social Media Specialist (Everything good Pte Ltd)" at bounding box center [357, 288] width 301 height 20
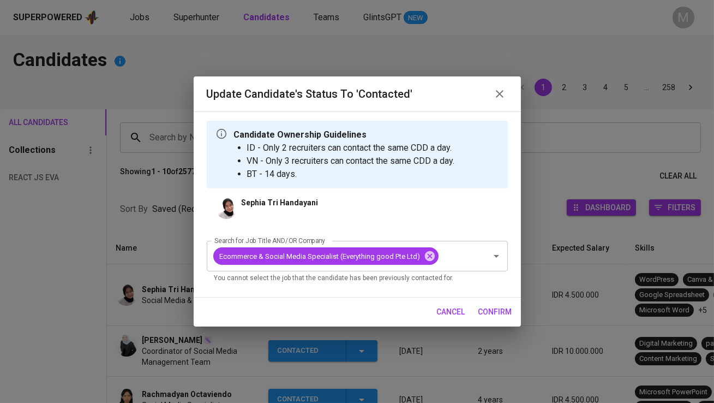
click at [499, 313] on span "confirm" at bounding box center [496, 312] width 34 height 14
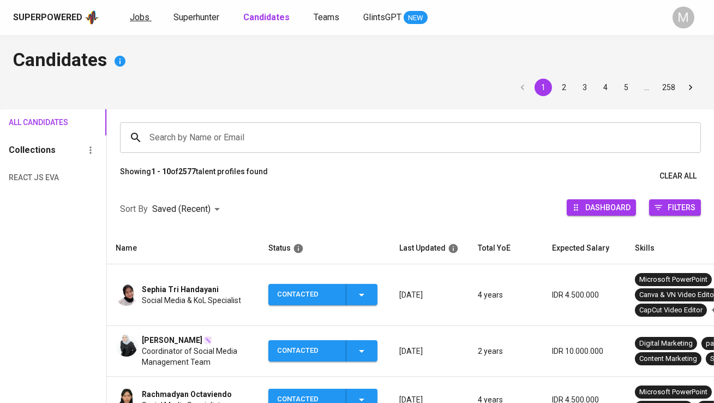
click at [144, 21] on span "Jobs" at bounding box center [140, 17] width 20 height 10
